Goal: Information Seeking & Learning: Learn about a topic

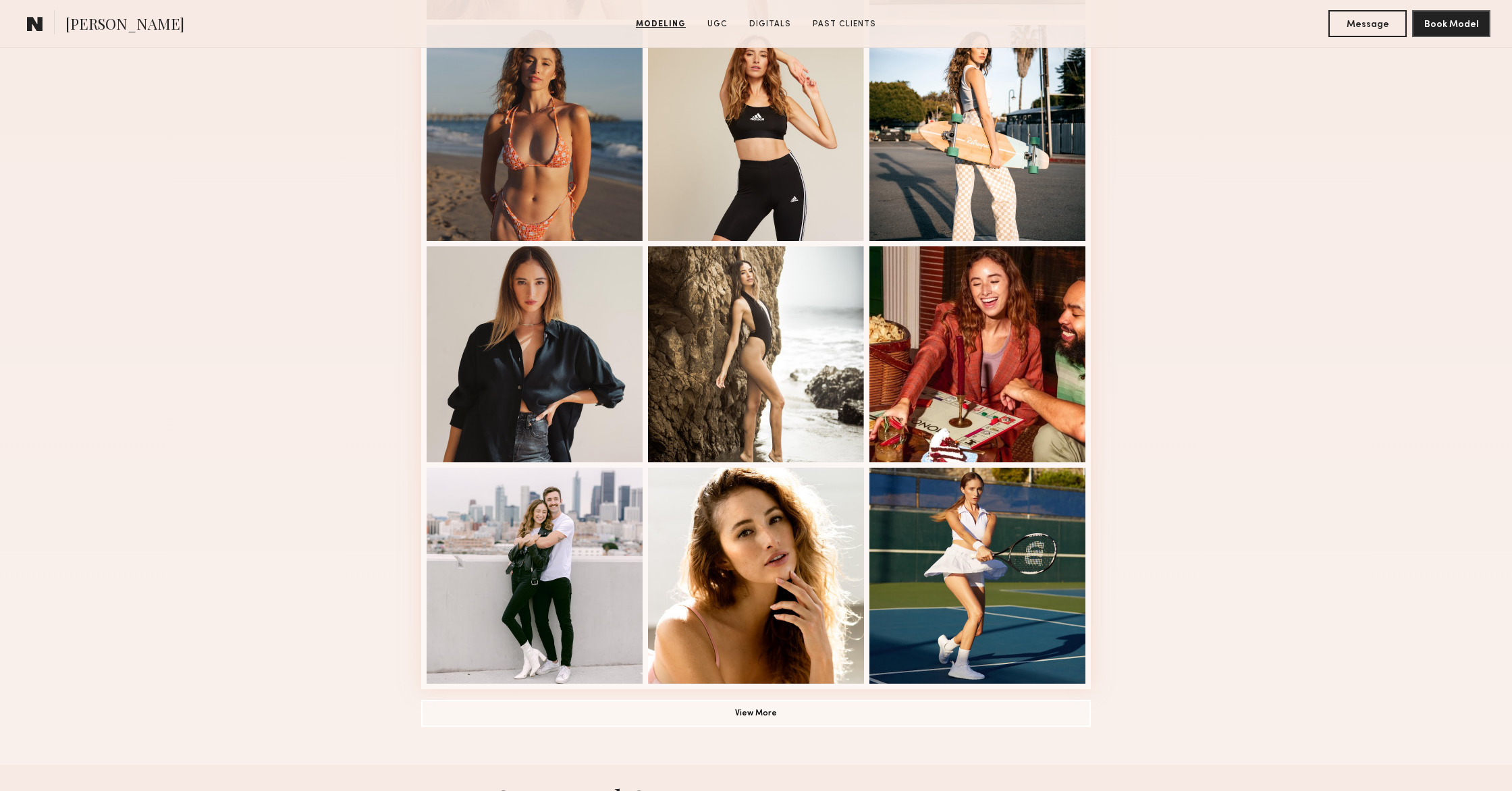
scroll to position [762, 0]
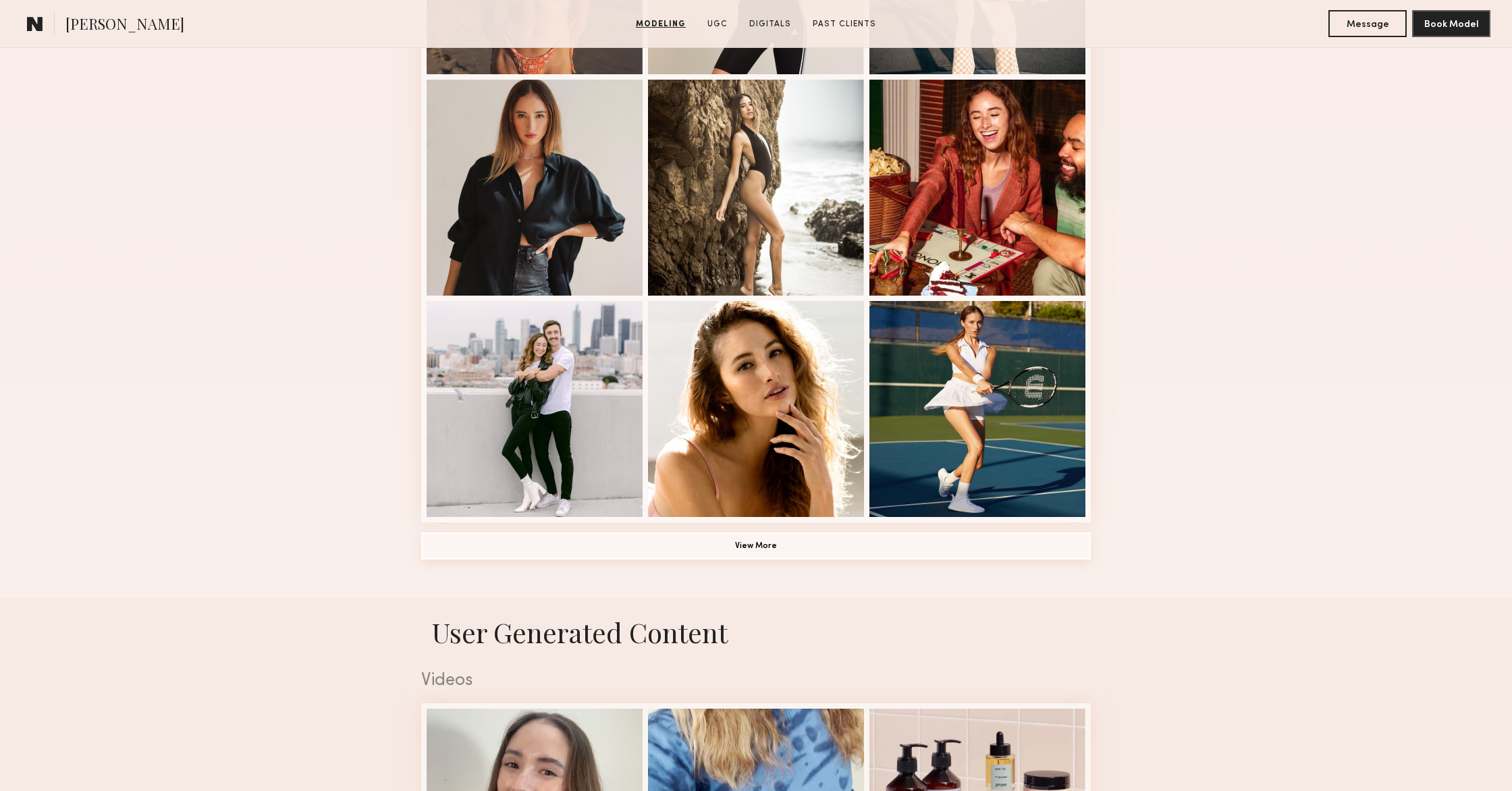
click at [814, 545] on button "View More" at bounding box center [756, 545] width 670 height 27
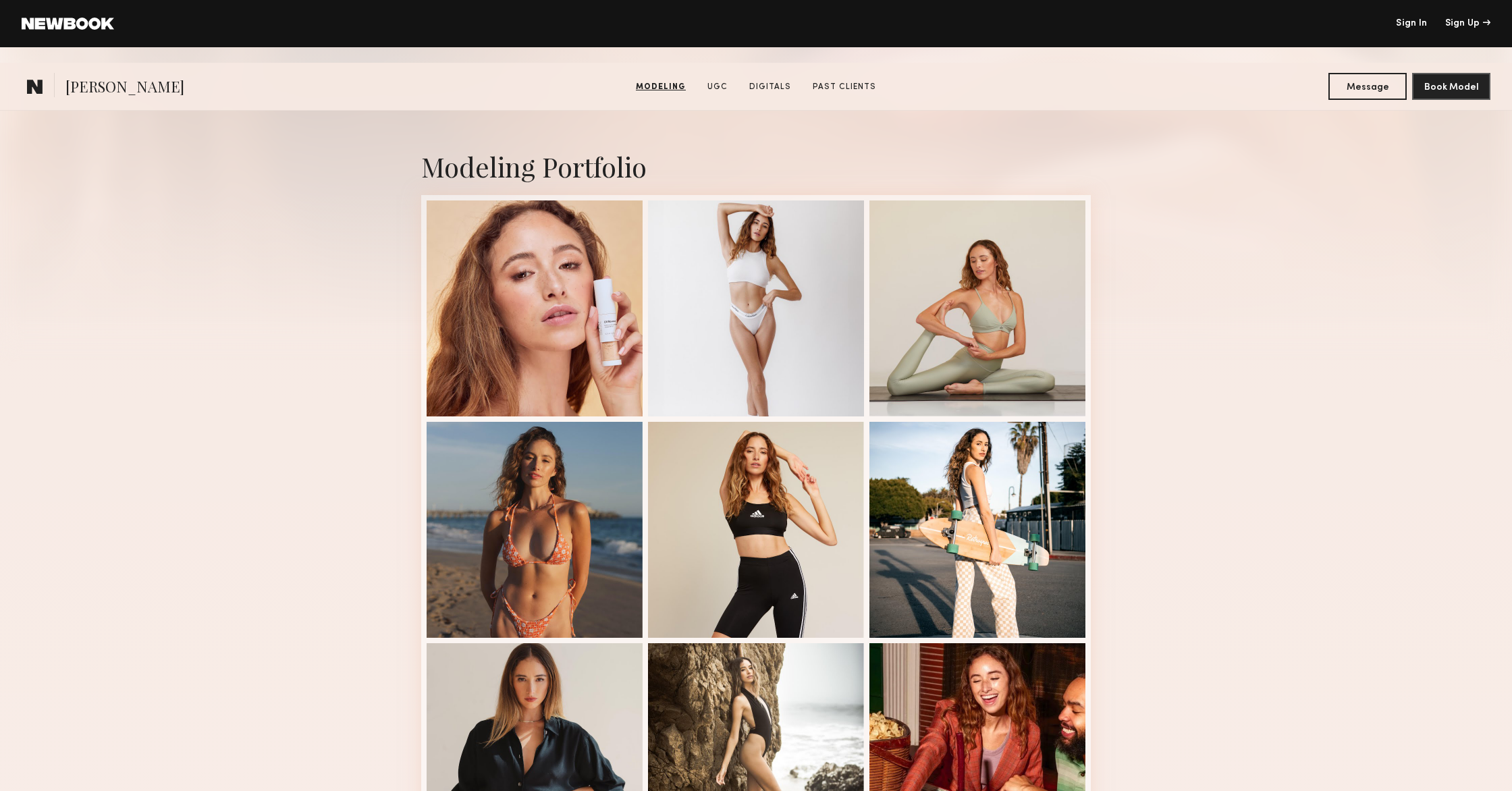
scroll to position [0, 0]
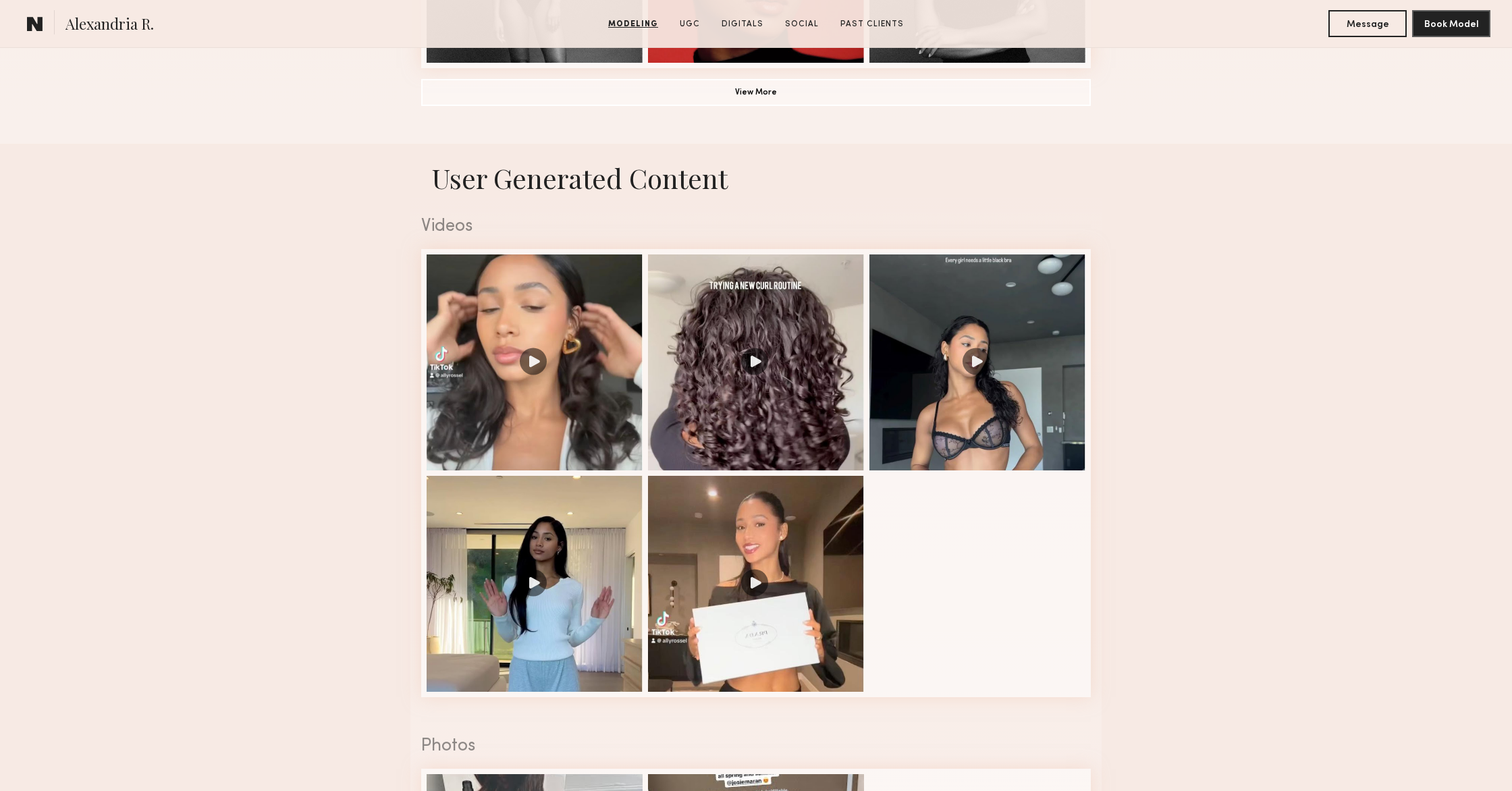
scroll to position [1233, 0]
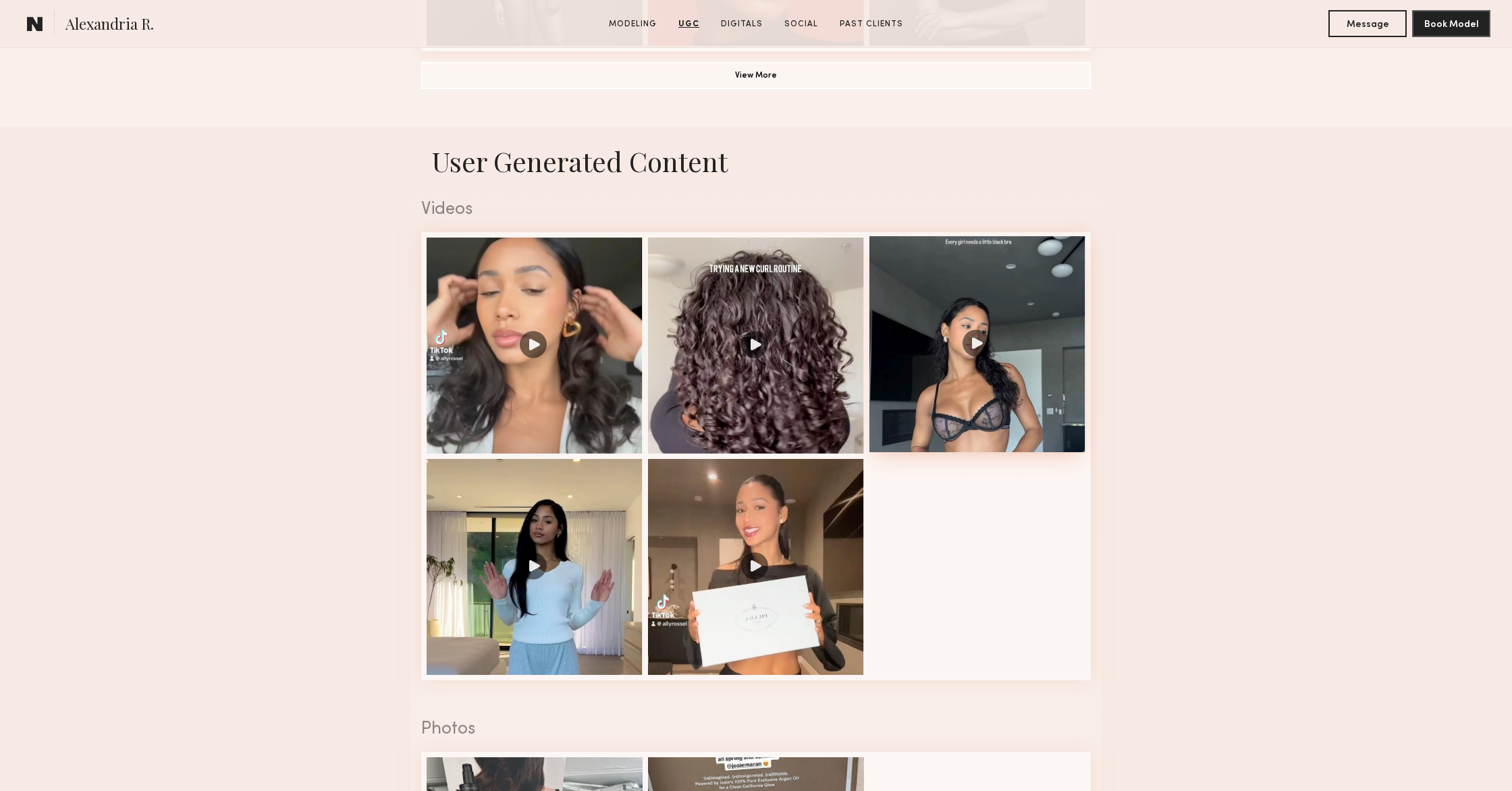
click at [997, 331] on div at bounding box center [977, 344] width 216 height 216
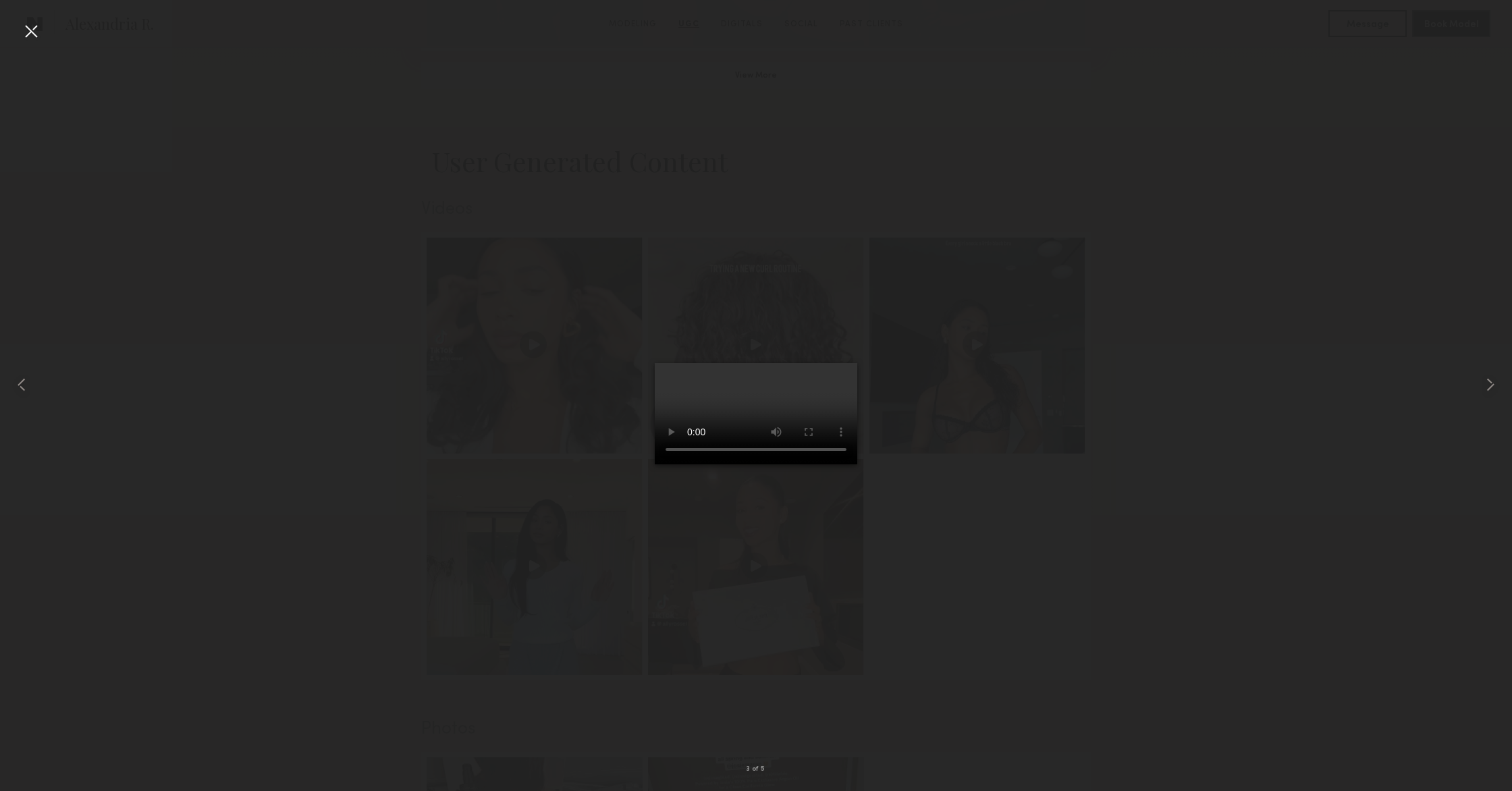
click at [1028, 543] on div at bounding box center [756, 385] width 1512 height 726
click at [1168, 473] on div at bounding box center [756, 385] width 1512 height 726
click at [1157, 320] on div at bounding box center [756, 385] width 1512 height 726
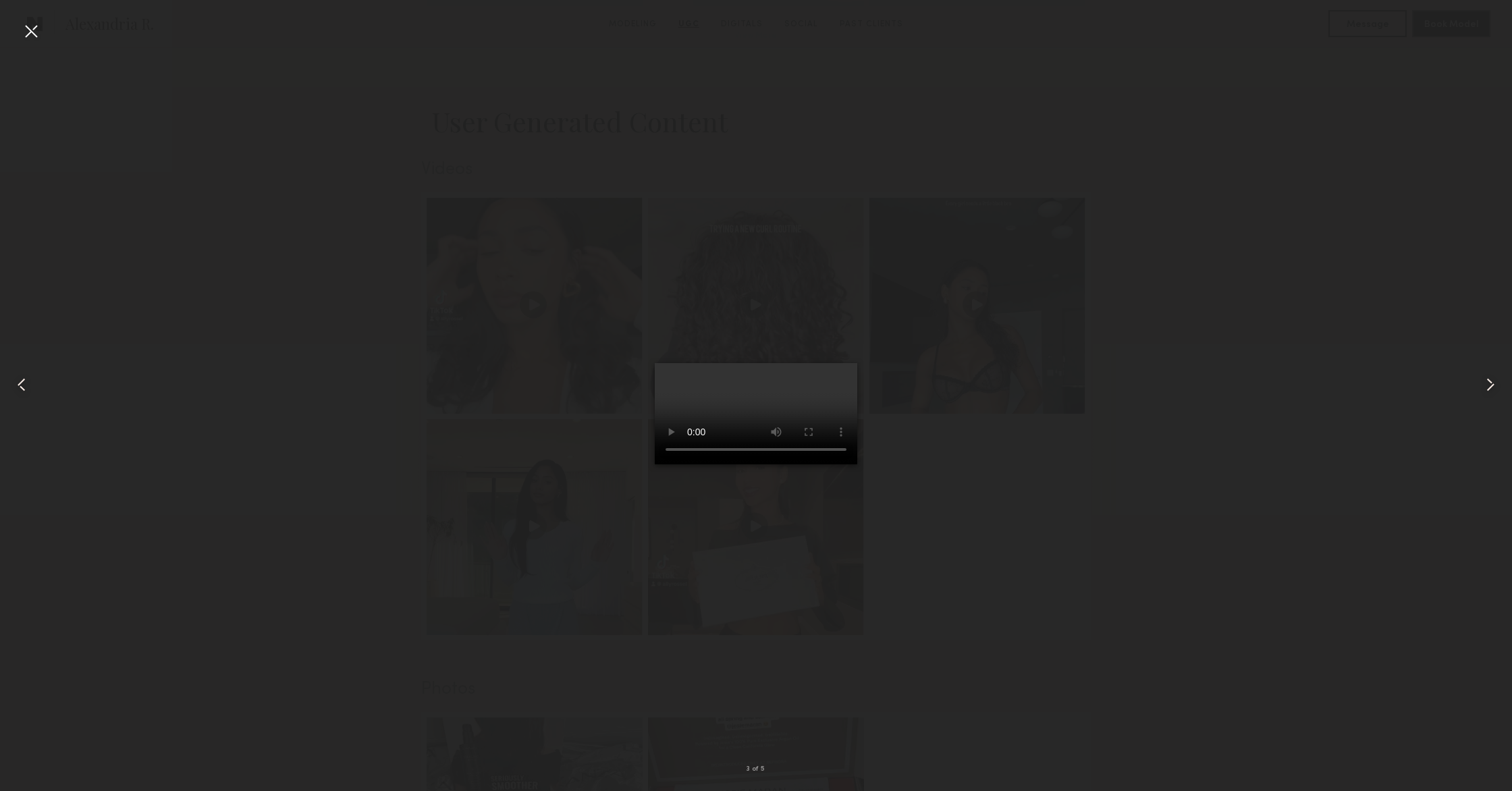
click at [438, 219] on div at bounding box center [756, 385] width 1512 height 726
click at [29, 36] on div at bounding box center [31, 31] width 22 height 22
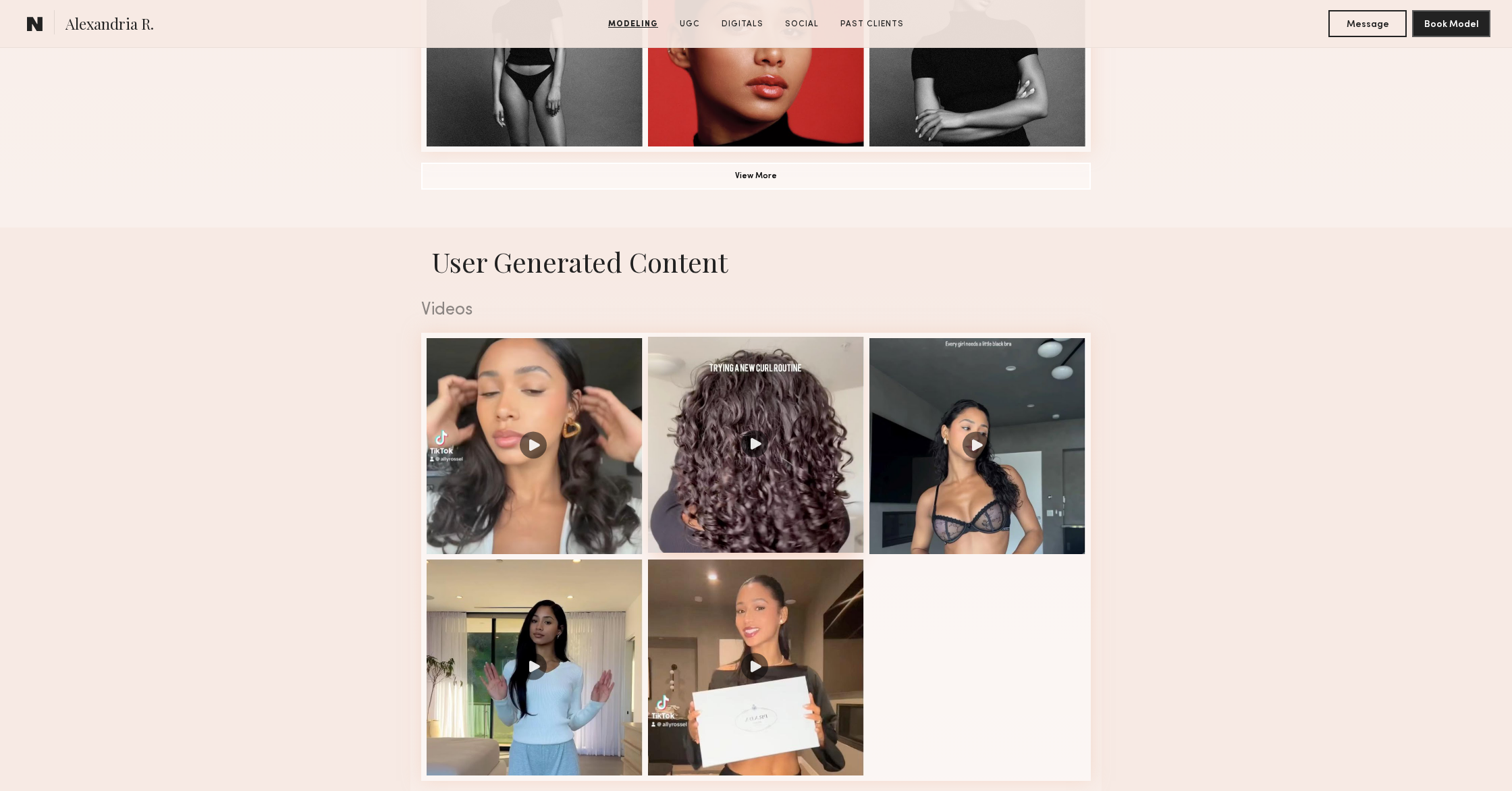
scroll to position [1278, 0]
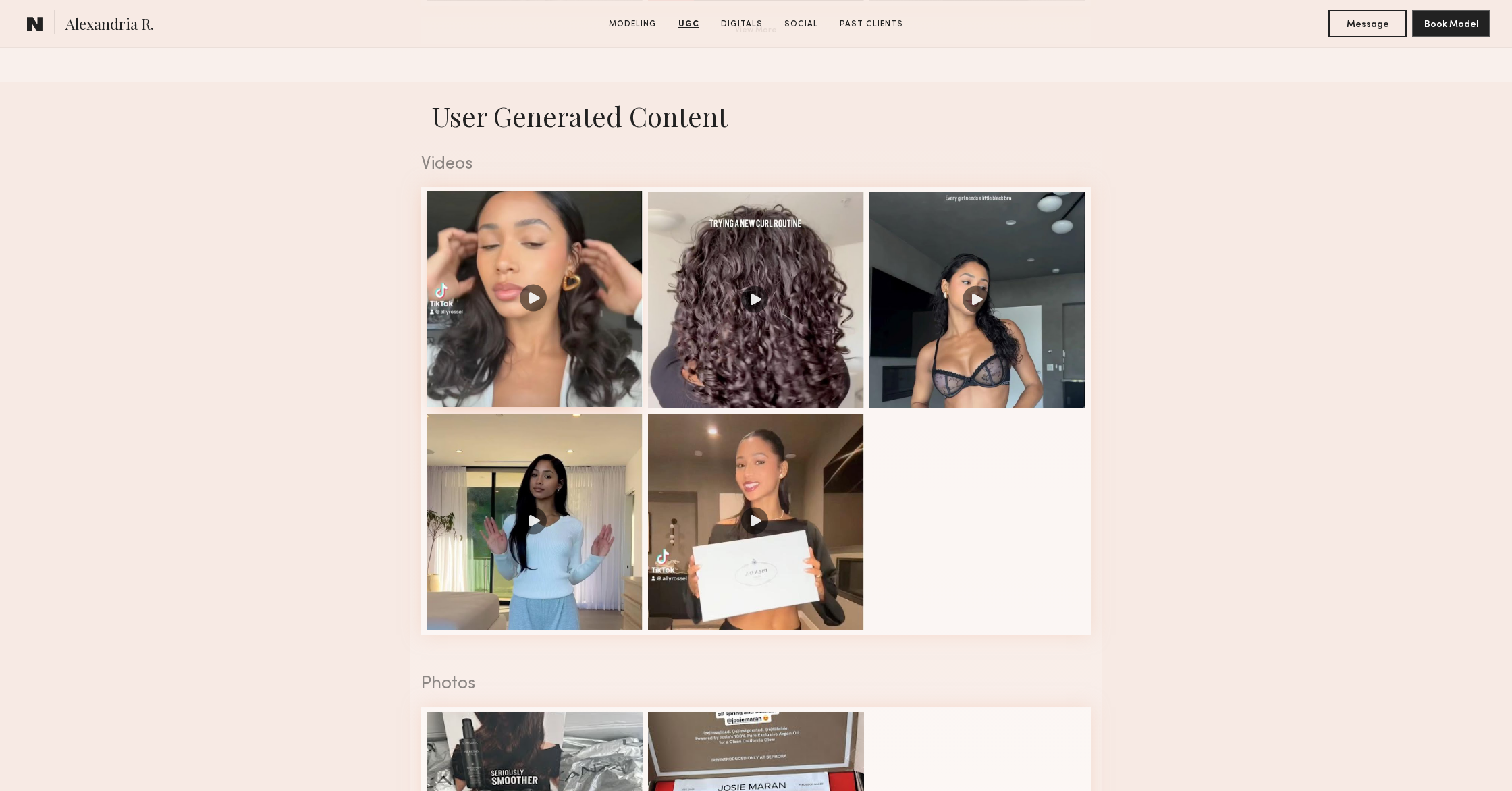
click at [505, 262] on div at bounding box center [535, 299] width 216 height 216
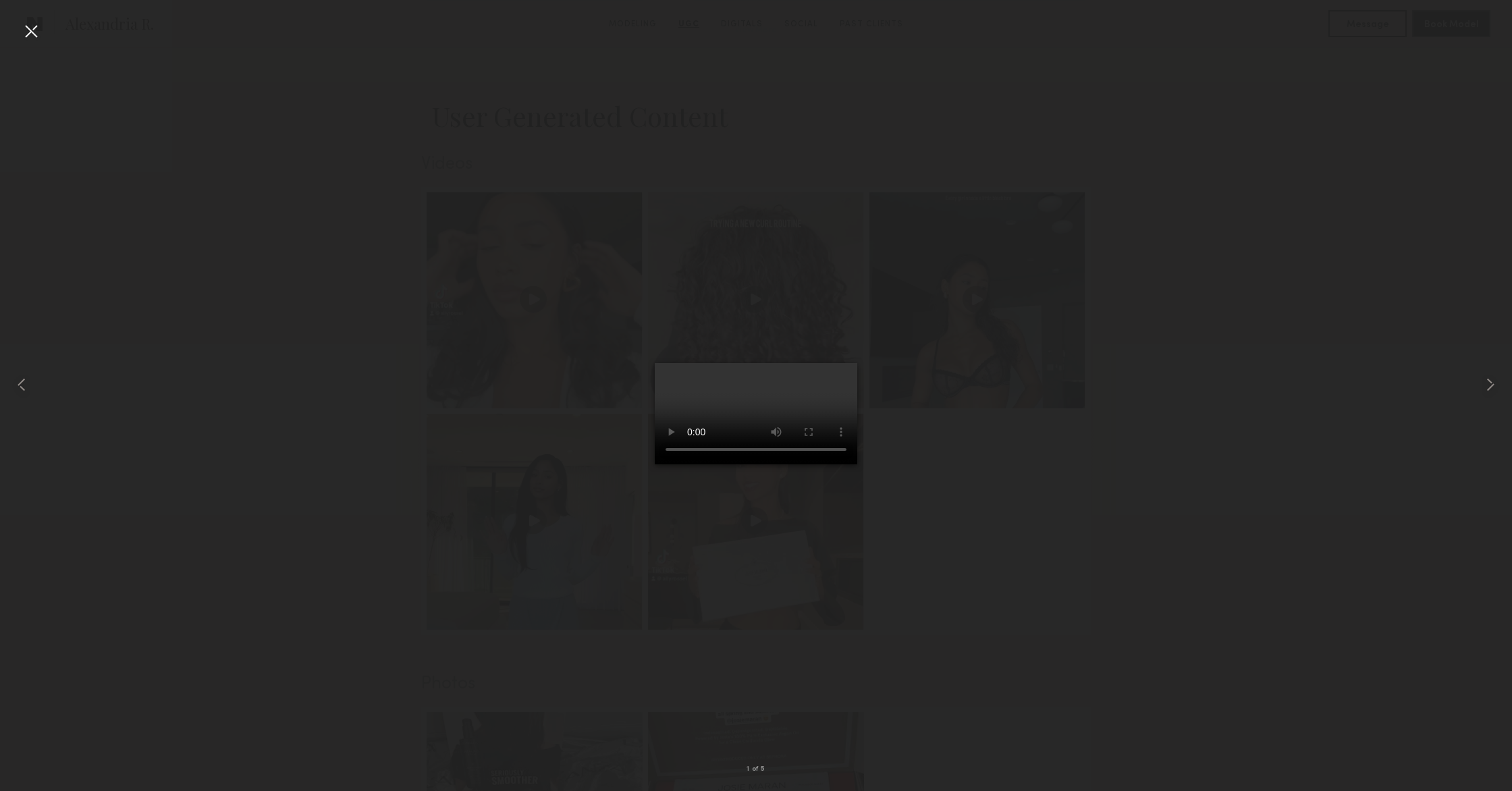
drag, startPoint x: 1105, startPoint y: 473, endPoint x: 1050, endPoint y: 469, distance: 55.1
click at [1099, 473] on div at bounding box center [756, 385] width 1512 height 726
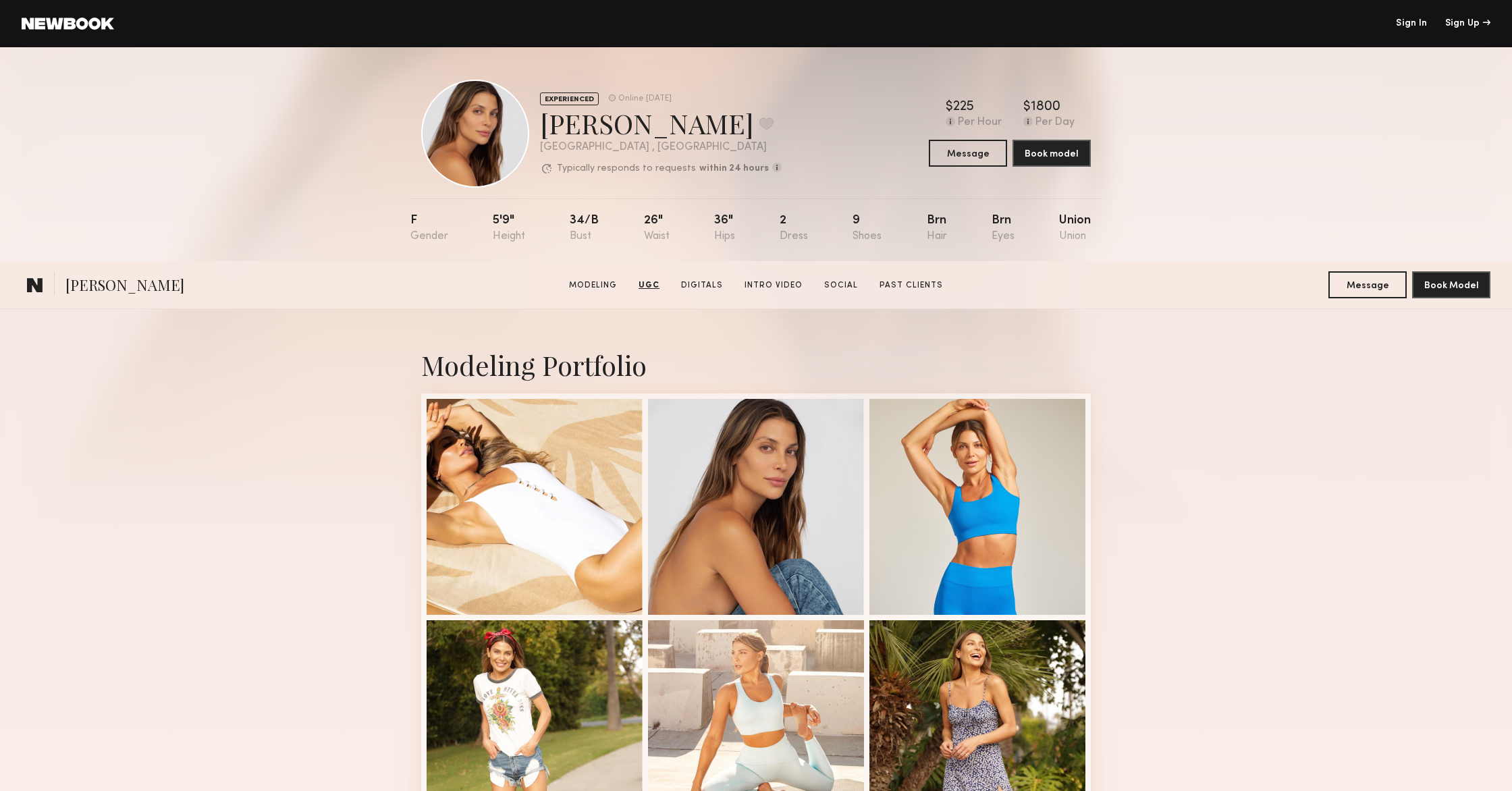
scroll to position [546, 0]
